Goal: Check status: Check status

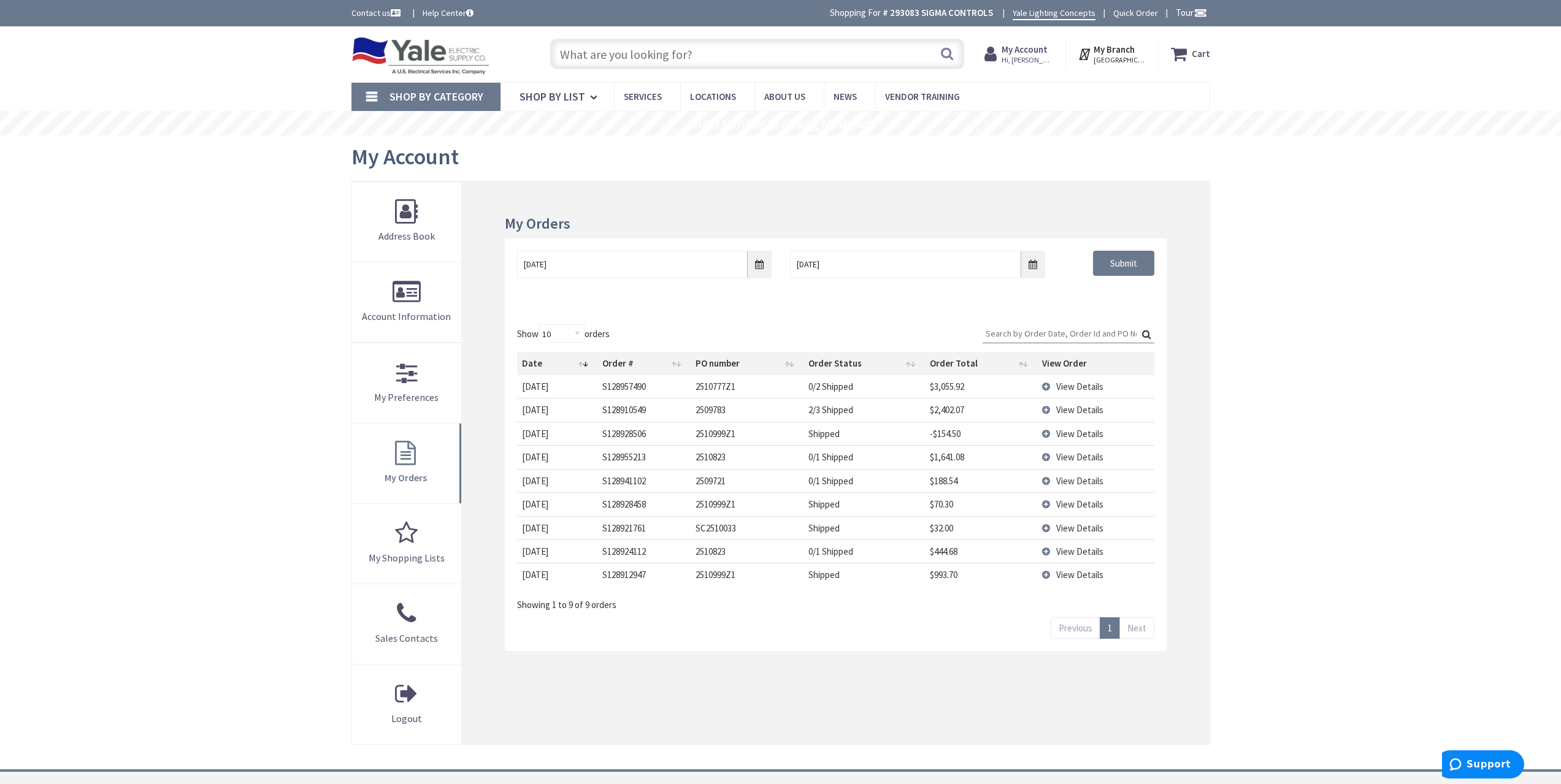
type input "[GEOGRAPHIC_DATA], [GEOGRAPHIC_DATA]"
click at [747, 264] on input "[DATE]" at bounding box center [644, 265] width 255 height 28
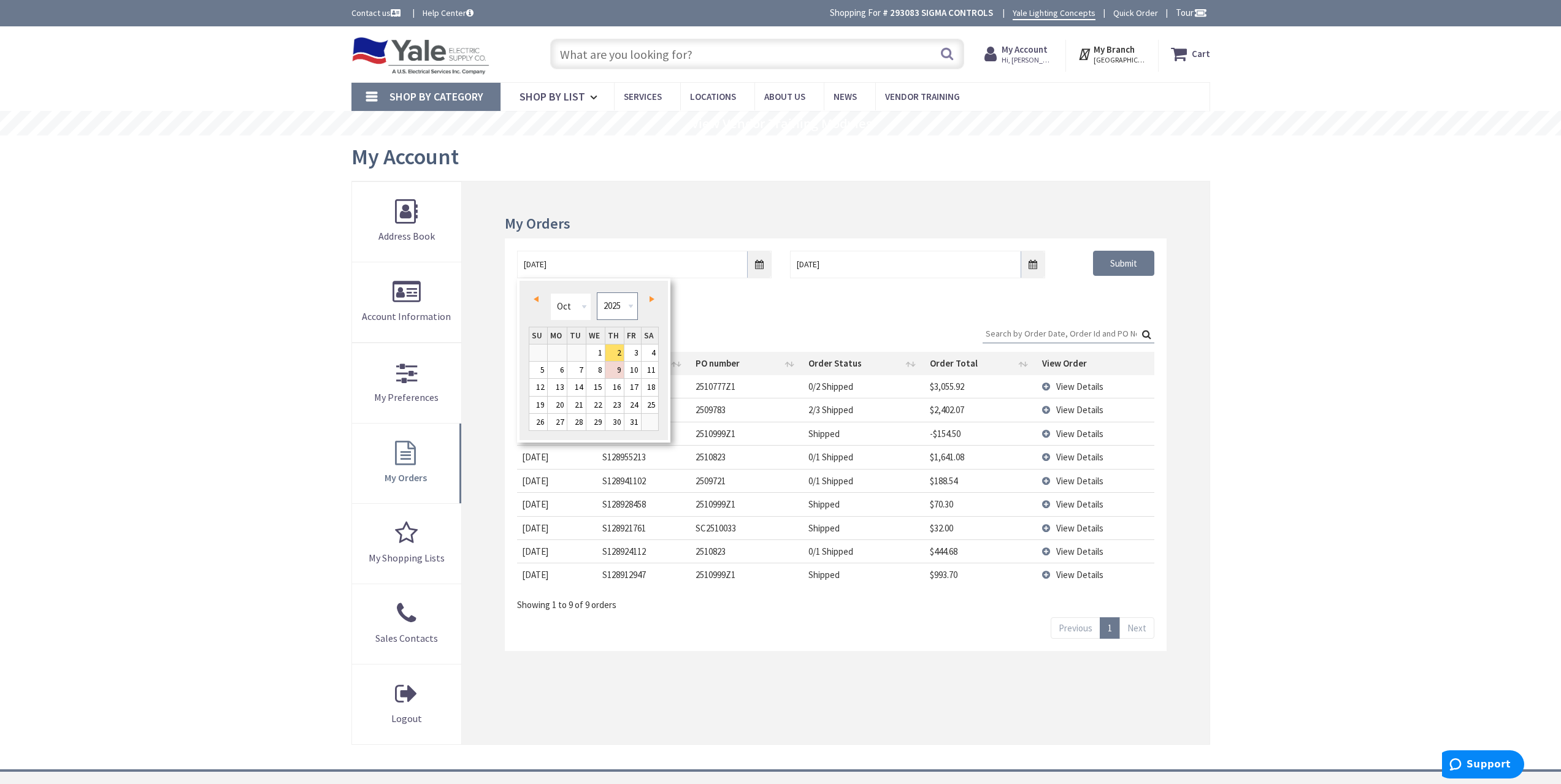
click at [612, 306] on select "1980 1981 1982 1983 1984 1985 1986 1987 1988 1989 1990 1991 1992 1993 1994 1995…" at bounding box center [618, 306] width 41 height 28
type input "[DATE]"
click at [1189, 312] on div "My Orders [DATE] [DATE] Submit Show 10 25 50 100 orders Search: Date Order # PO…" at bounding box center [836, 463] width 747 height 563
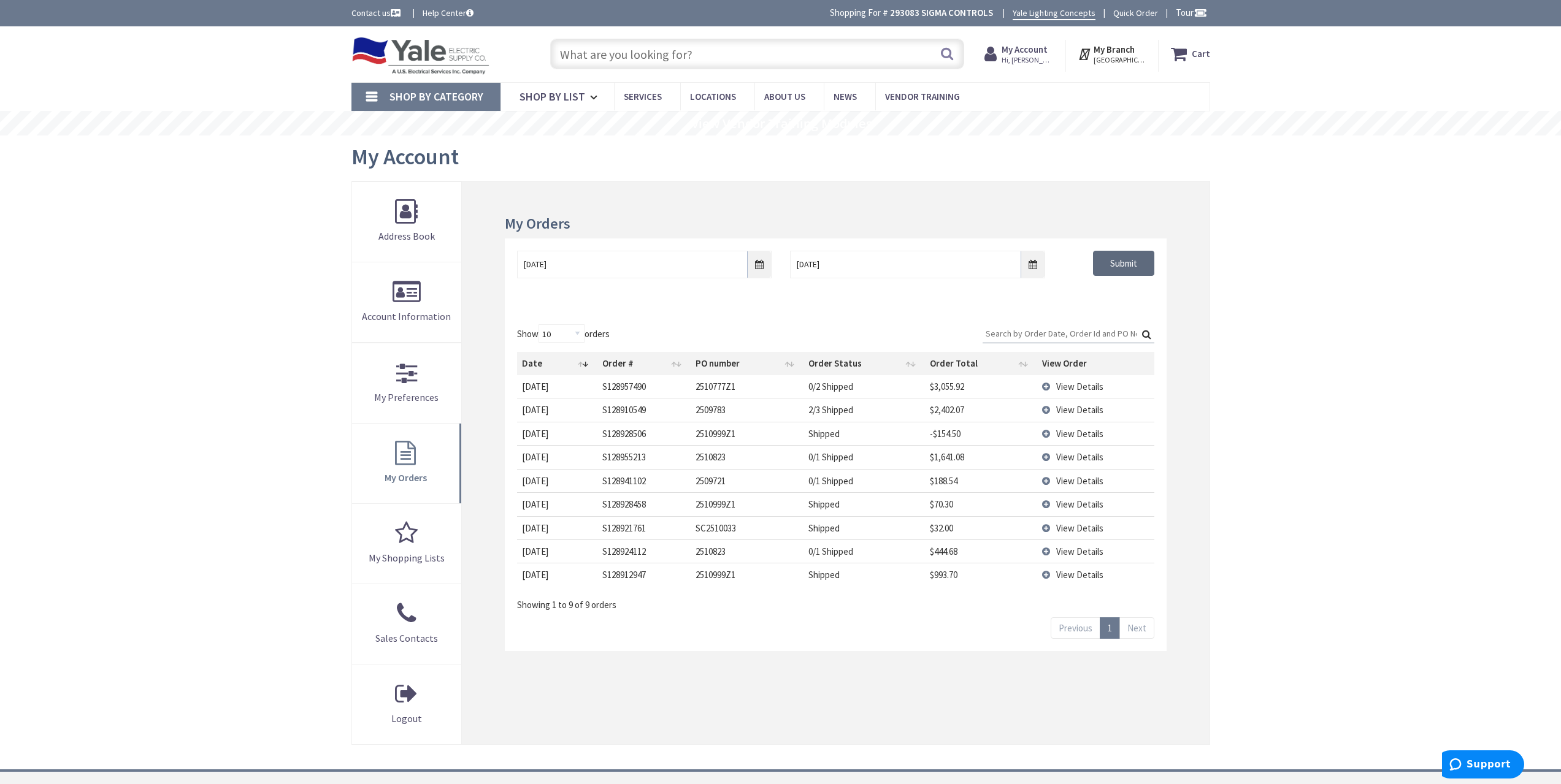
click at [1126, 264] on input "Submit" at bounding box center [1124, 264] width 62 height 26
